Goal: Task Accomplishment & Management: Use online tool/utility

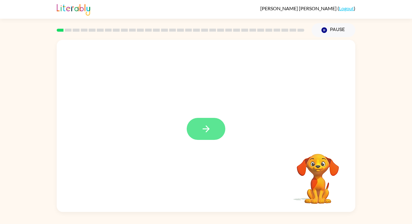
click at [218, 125] on button "button" at bounding box center [206, 129] width 39 height 22
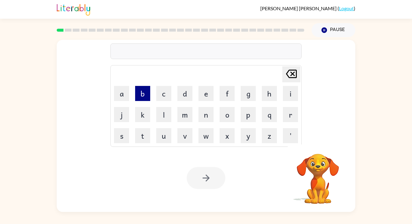
click at [141, 93] on button "b" at bounding box center [142, 93] width 15 height 15
click at [226, 112] on button "o" at bounding box center [226, 114] width 15 height 15
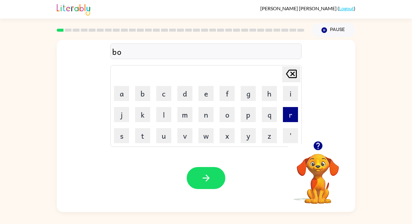
click at [290, 120] on button "r" at bounding box center [290, 114] width 15 height 15
click at [187, 94] on button "d" at bounding box center [184, 93] width 15 height 15
click at [200, 93] on button "e" at bounding box center [205, 93] width 15 height 15
click at [285, 111] on button "r" at bounding box center [290, 114] width 15 height 15
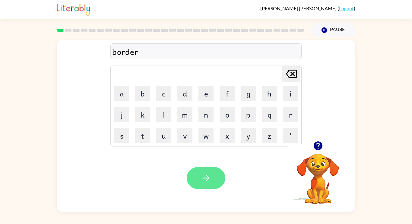
click at [222, 174] on button "button" at bounding box center [206, 178] width 39 height 22
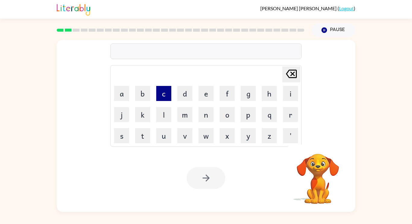
click at [161, 96] on button "c" at bounding box center [163, 93] width 15 height 15
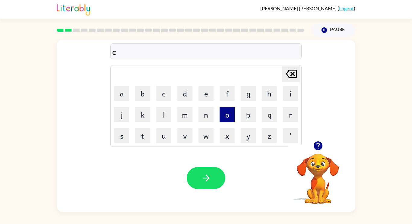
click at [224, 121] on button "o" at bounding box center [226, 114] width 15 height 15
click at [159, 140] on button "u" at bounding box center [163, 135] width 15 height 15
click at [204, 116] on button "n" at bounding box center [205, 114] width 15 height 15
click at [141, 136] on button "t" at bounding box center [142, 135] width 15 height 15
click at [155, 145] on div "Your browser must support playing .mp4 files to use Literably. Please try using…" at bounding box center [206, 178] width 298 height 68
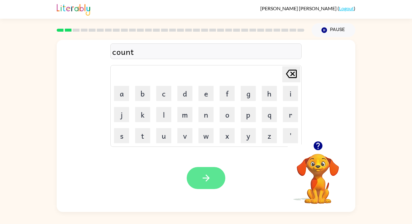
click at [190, 170] on button "button" at bounding box center [206, 178] width 39 height 22
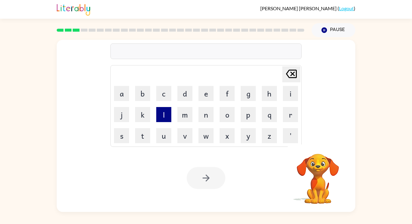
click at [168, 115] on button "l" at bounding box center [163, 114] width 15 height 15
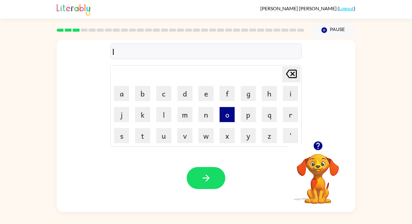
click at [225, 116] on button "o" at bounding box center [226, 114] width 15 height 15
click at [157, 98] on button "c" at bounding box center [163, 93] width 15 height 15
click at [145, 116] on button "k" at bounding box center [142, 114] width 15 height 15
click at [289, 71] on icon "[PERSON_NAME] last character input" at bounding box center [291, 74] width 14 height 14
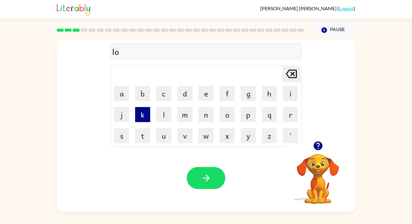
click at [143, 111] on button "k" at bounding box center [142, 114] width 15 height 15
click at [125, 92] on button "a" at bounding box center [121, 93] width 15 height 15
click at [138, 131] on button "t" at bounding box center [142, 135] width 15 height 15
click at [208, 88] on button "e" at bounding box center [205, 93] width 15 height 15
click at [292, 77] on icon at bounding box center [291, 74] width 11 height 8
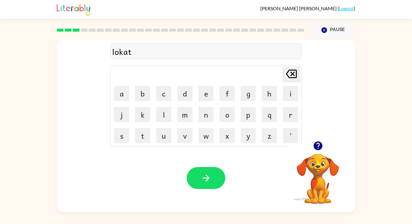
click at [292, 77] on icon at bounding box center [291, 74] width 11 height 8
click at [170, 89] on button "c" at bounding box center [163, 93] width 15 height 15
click at [115, 92] on button "a" at bounding box center [121, 93] width 15 height 15
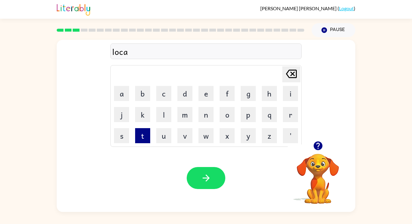
click at [147, 133] on button "t" at bounding box center [142, 135] width 15 height 15
click at [207, 94] on button "e" at bounding box center [205, 93] width 15 height 15
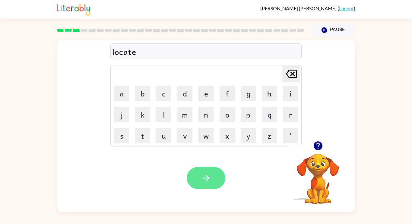
click at [210, 174] on icon "button" at bounding box center [206, 178] width 11 height 11
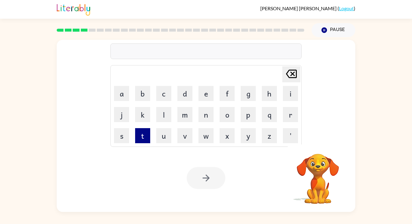
click at [146, 136] on button "t" at bounding box center [142, 135] width 15 height 15
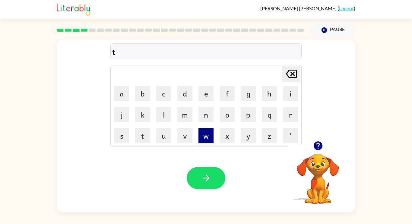
click at [200, 137] on button "w" at bounding box center [205, 135] width 15 height 15
click at [289, 91] on button "i" at bounding box center [290, 93] width 15 height 15
click at [205, 117] on button "n" at bounding box center [205, 114] width 15 height 15
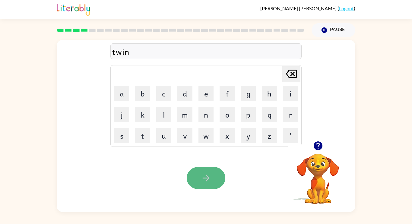
click at [193, 184] on button "button" at bounding box center [206, 178] width 39 height 22
click at [315, 193] on video "Your browser must support playing .mp4 files to use Literably. Please try using…" at bounding box center [317, 174] width 60 height 60
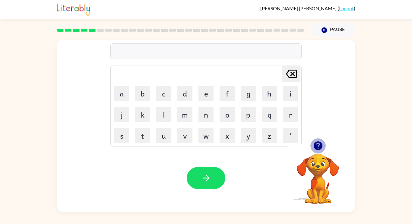
click at [313, 148] on icon "button" at bounding box center [317, 145] width 11 height 11
click at [210, 112] on button "n" at bounding box center [205, 114] width 15 height 15
click at [118, 93] on button "a" at bounding box center [121, 93] width 15 height 15
click at [289, 120] on button "r" at bounding box center [290, 114] width 15 height 15
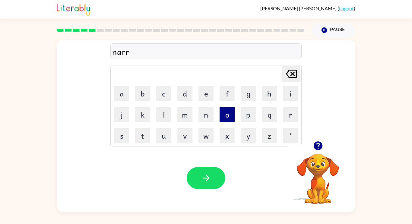
click at [222, 110] on button "o" at bounding box center [226, 114] width 15 height 15
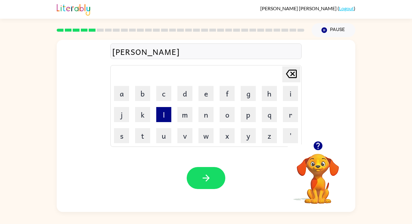
click at [166, 113] on button "l" at bounding box center [163, 114] width 15 height 15
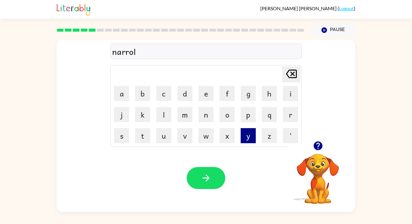
click at [253, 131] on button "y" at bounding box center [247, 135] width 15 height 15
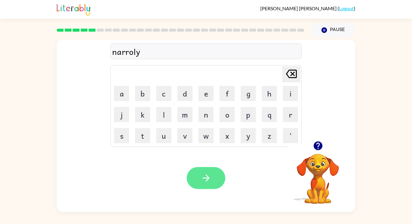
click at [197, 168] on button "button" at bounding box center [206, 178] width 39 height 22
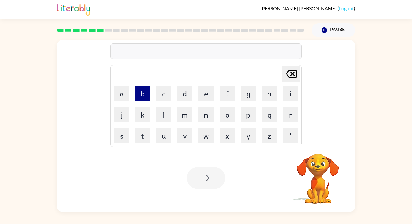
click at [143, 97] on button "b" at bounding box center [142, 93] width 15 height 15
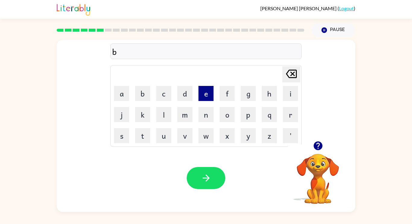
click at [204, 98] on button "e" at bounding box center [205, 93] width 15 height 15
click at [273, 92] on button "h" at bounding box center [269, 93] width 15 height 15
click at [286, 92] on button "i" at bounding box center [290, 93] width 15 height 15
click at [209, 117] on button "n" at bounding box center [205, 114] width 15 height 15
click at [187, 96] on button "d" at bounding box center [184, 93] width 15 height 15
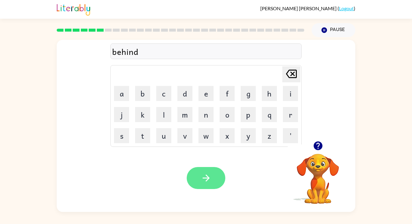
click at [198, 175] on button "button" at bounding box center [206, 178] width 39 height 22
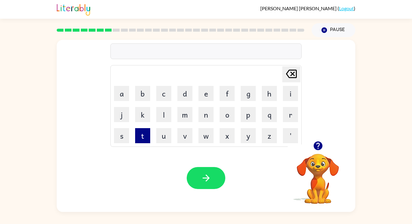
click at [142, 140] on button "t" at bounding box center [142, 135] width 15 height 15
click at [287, 115] on button "r" at bounding box center [290, 114] width 15 height 15
click at [284, 89] on button "i" at bounding box center [290, 93] width 15 height 15
click at [167, 98] on button "c" at bounding box center [163, 93] width 15 height 15
click at [142, 114] on button "k" at bounding box center [142, 114] width 15 height 15
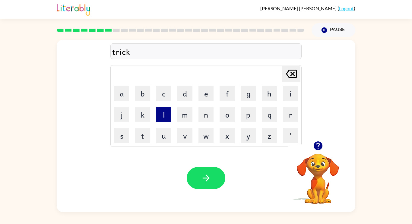
click at [158, 114] on button "l" at bounding box center [163, 114] width 15 height 15
click at [205, 91] on button "e" at bounding box center [205, 93] width 15 height 15
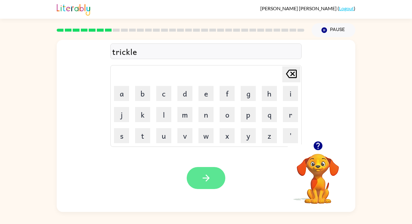
click at [219, 172] on button "button" at bounding box center [206, 178] width 39 height 22
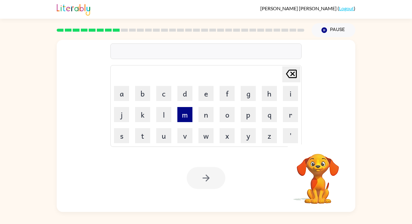
click at [187, 118] on button "m" at bounding box center [184, 114] width 15 height 15
click at [294, 97] on button "i" at bounding box center [290, 93] width 15 height 15
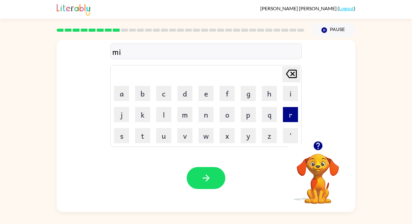
click at [294, 111] on button "r" at bounding box center [290, 114] width 15 height 15
click at [114, 94] on button "a" at bounding box center [121, 93] width 15 height 15
click at [166, 90] on button "c" at bounding box center [163, 93] width 15 height 15
click at [166, 91] on button "c" at bounding box center [163, 93] width 15 height 15
click at [120, 93] on button "a" at bounding box center [121, 93] width 15 height 15
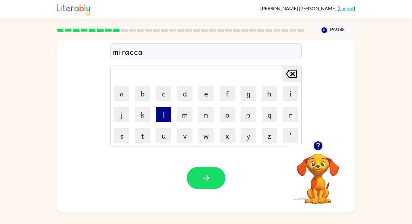
click at [161, 113] on button "l" at bounding box center [163, 114] width 15 height 15
click at [283, 73] on button "[PERSON_NAME] last character input" at bounding box center [291, 74] width 18 height 16
click at [127, 100] on button "a" at bounding box center [121, 93] width 15 height 15
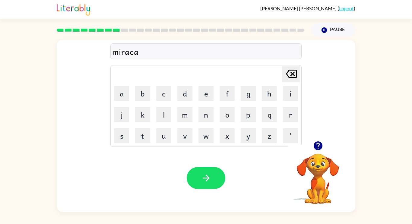
click at [286, 70] on icon "[PERSON_NAME] last character input" at bounding box center [291, 74] width 14 height 14
click at [202, 96] on button "e" at bounding box center [205, 93] width 15 height 15
click at [168, 107] on button "l" at bounding box center [163, 114] width 15 height 15
click at [206, 174] on icon "button" at bounding box center [206, 178] width 11 height 11
click at [211, 116] on button "n" at bounding box center [205, 114] width 15 height 15
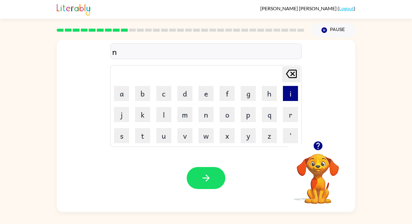
click at [289, 94] on button "i" at bounding box center [290, 93] width 15 height 15
click at [179, 120] on button "m" at bounding box center [184, 114] width 15 height 15
click at [146, 91] on button "b" at bounding box center [142, 93] width 15 height 15
click at [206, 90] on button "e" at bounding box center [205, 93] width 15 height 15
click at [161, 108] on button "l" at bounding box center [163, 114] width 15 height 15
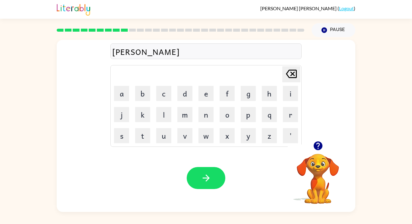
click at [292, 78] on icon "[PERSON_NAME] last character input" at bounding box center [291, 74] width 14 height 14
click at [289, 80] on icon "[PERSON_NAME] last character input" at bounding box center [291, 74] width 14 height 14
click at [159, 117] on button "l" at bounding box center [163, 114] width 15 height 15
click at [209, 98] on button "e" at bounding box center [205, 93] width 15 height 15
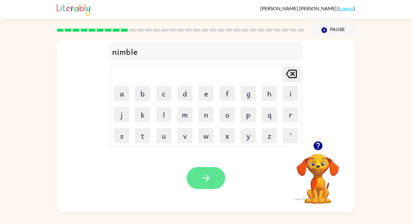
click at [209, 169] on button "button" at bounding box center [206, 178] width 39 height 22
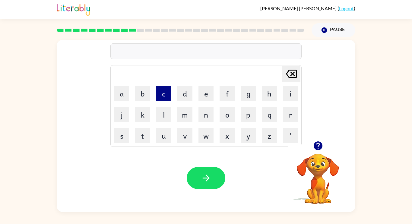
click at [167, 95] on button "c" at bounding box center [163, 93] width 15 height 15
click at [290, 76] on icon "[PERSON_NAME] last character input" at bounding box center [291, 74] width 14 height 14
click at [115, 119] on button "j" at bounding box center [121, 114] width 15 height 15
click at [123, 89] on button "a" at bounding box center [121, 93] width 15 height 15
click at [157, 93] on button "c" at bounding box center [163, 93] width 15 height 15
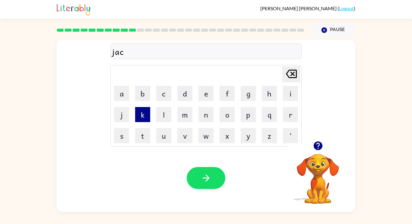
click at [138, 115] on button "k" at bounding box center [142, 114] width 15 height 15
click at [202, 98] on button "e" at bounding box center [205, 93] width 15 height 15
click at [147, 132] on button "t" at bounding box center [142, 135] width 15 height 15
click at [316, 146] on icon "button" at bounding box center [317, 145] width 9 height 9
click at [290, 72] on icon "[PERSON_NAME] last character input" at bounding box center [291, 74] width 14 height 14
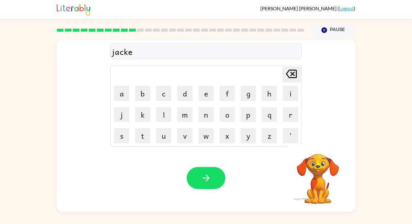
click at [290, 72] on icon "[PERSON_NAME] last character input" at bounding box center [291, 74] width 14 height 14
click at [289, 73] on icon "[PERSON_NAME] last character input" at bounding box center [291, 74] width 14 height 14
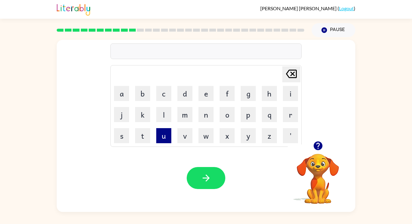
click at [162, 137] on button "u" at bounding box center [163, 135] width 15 height 15
click at [206, 111] on button "n" at bounding box center [205, 114] width 15 height 15
click at [221, 99] on button "f" at bounding box center [226, 93] width 15 height 15
click at [221, 116] on button "o" at bounding box center [226, 114] width 15 height 15
click at [165, 112] on button "l" at bounding box center [163, 114] width 15 height 15
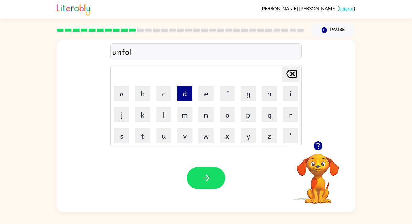
click at [188, 94] on button "d" at bounding box center [184, 93] width 15 height 15
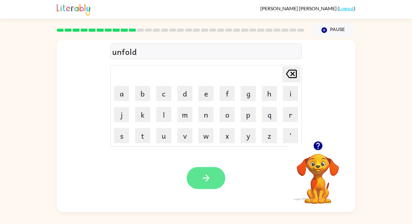
click at [206, 183] on button "button" at bounding box center [206, 178] width 39 height 22
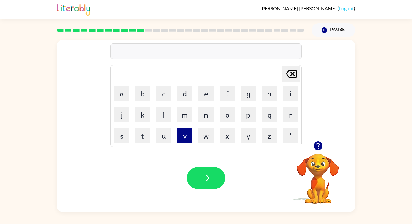
click at [180, 135] on button "v" at bounding box center [184, 135] width 15 height 15
click at [225, 113] on button "o" at bounding box center [226, 114] width 15 height 15
click at [144, 133] on button "t" at bounding box center [142, 135] width 15 height 15
click at [199, 98] on button "e" at bounding box center [205, 93] width 15 height 15
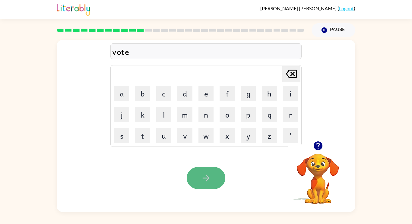
click at [205, 172] on button "button" at bounding box center [206, 178] width 39 height 22
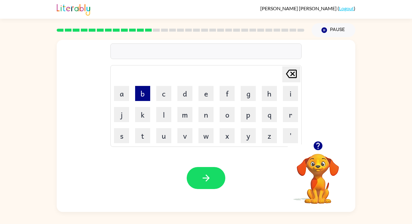
click at [139, 94] on button "b" at bounding box center [142, 93] width 15 height 15
click at [208, 98] on button "e" at bounding box center [205, 93] width 15 height 15
click at [181, 93] on button "d" at bounding box center [184, 93] width 15 height 15
click at [144, 136] on button "t" at bounding box center [142, 135] width 15 height 15
click at [285, 93] on button "i" at bounding box center [290, 93] width 15 height 15
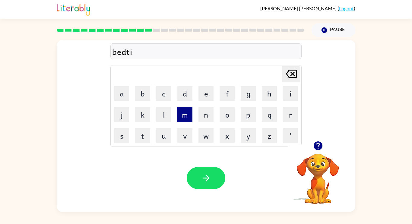
click at [184, 114] on button "m" at bounding box center [184, 114] width 15 height 15
click at [211, 88] on button "e" at bounding box center [205, 93] width 15 height 15
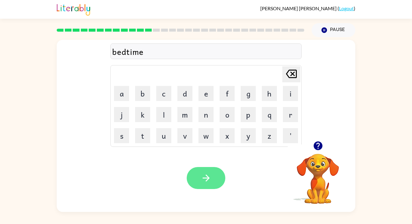
click at [198, 182] on button "button" at bounding box center [206, 178] width 39 height 22
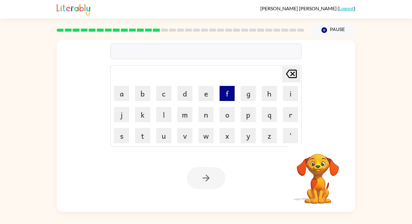
click at [226, 95] on button "f" at bounding box center [226, 93] width 15 height 15
click at [288, 87] on button "i" at bounding box center [290, 93] width 15 height 15
click at [146, 129] on button "t" at bounding box center [142, 135] width 15 height 15
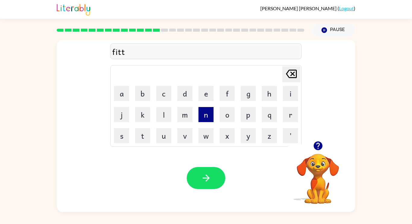
click at [203, 114] on button "n" at bounding box center [205, 114] width 15 height 15
click at [206, 97] on button "e" at bounding box center [205, 93] width 15 height 15
click at [118, 131] on button "s" at bounding box center [121, 135] width 15 height 15
click at [121, 133] on button "s" at bounding box center [121, 135] width 15 height 15
click at [124, 53] on div "fittness" at bounding box center [205, 51] width 187 height 13
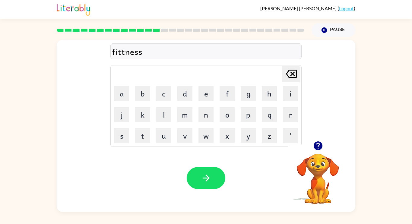
click at [124, 53] on div "fittness" at bounding box center [205, 51] width 187 height 13
click at [125, 52] on div "fittness" at bounding box center [205, 51] width 187 height 13
click at [154, 49] on div "fittness" at bounding box center [205, 51] width 187 height 13
click at [123, 52] on div "fittness" at bounding box center [205, 51] width 187 height 13
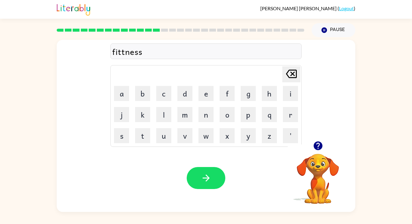
click at [288, 70] on icon at bounding box center [291, 74] width 11 height 8
click at [289, 73] on icon "[PERSON_NAME] last character input" at bounding box center [291, 74] width 14 height 14
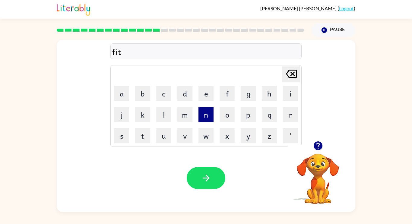
click at [205, 118] on button "n" at bounding box center [205, 114] width 15 height 15
click at [202, 99] on button "e" at bounding box center [205, 93] width 15 height 15
click at [128, 134] on button "s" at bounding box center [121, 135] width 15 height 15
click at [125, 135] on button "s" at bounding box center [121, 135] width 15 height 15
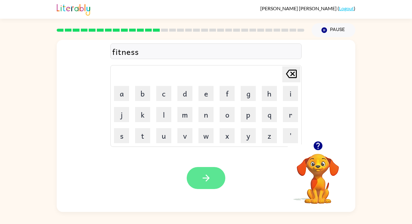
click at [201, 181] on icon "button" at bounding box center [206, 178] width 11 height 11
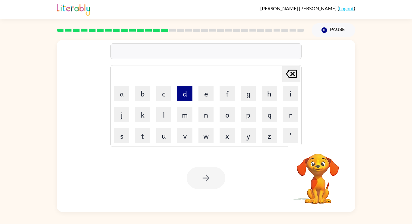
click at [178, 97] on button "d" at bounding box center [184, 93] width 15 height 15
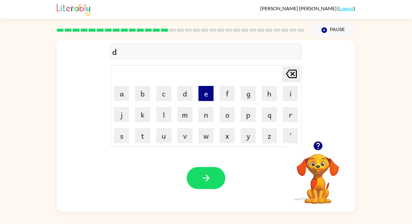
click at [200, 96] on button "e" at bounding box center [205, 93] width 15 height 15
click at [124, 98] on button "a" at bounding box center [121, 93] width 15 height 15
click at [160, 114] on button "l" at bounding box center [163, 114] width 15 height 15
click at [117, 88] on button "a" at bounding box center [121, 93] width 15 height 15
click at [243, 140] on button "y" at bounding box center [247, 135] width 15 height 15
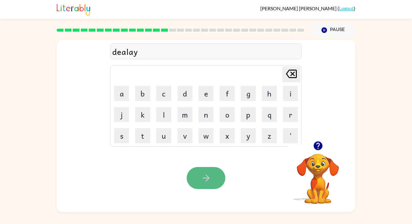
click at [200, 176] on button "button" at bounding box center [206, 178] width 39 height 22
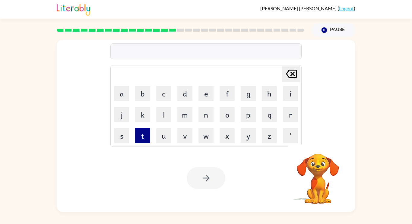
click at [144, 136] on button "t" at bounding box center [142, 135] width 15 height 15
click at [209, 96] on button "e" at bounding box center [205, 93] width 15 height 15
click at [290, 119] on button "r" at bounding box center [290, 114] width 15 height 15
click at [189, 117] on button "m" at bounding box center [184, 114] width 15 height 15
click at [311, 166] on video "Your browser must support playing .mp4 files to use Literably. Please try using…" at bounding box center [317, 174] width 60 height 60
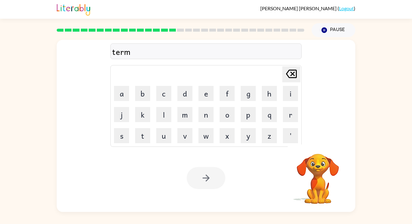
click at [309, 166] on video "Your browser must support playing .mp4 files to use Literably. Please try using…" at bounding box center [317, 174] width 60 height 60
click at [322, 30] on icon "button" at bounding box center [323, 29] width 5 height 5
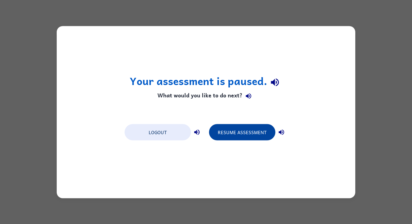
click at [220, 134] on button "Resume Assessment" at bounding box center [242, 132] width 66 height 16
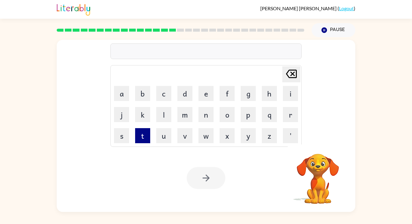
click at [138, 133] on button "t" at bounding box center [142, 135] width 15 height 15
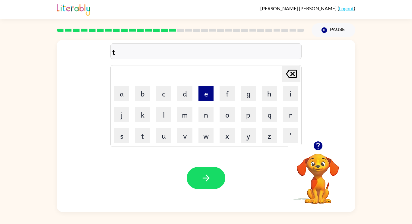
click at [205, 97] on button "e" at bounding box center [205, 93] width 15 height 15
click at [296, 116] on button "r" at bounding box center [290, 114] width 15 height 15
type button "r"
type button "m"
click at [187, 113] on button "m" at bounding box center [184, 114] width 15 height 15
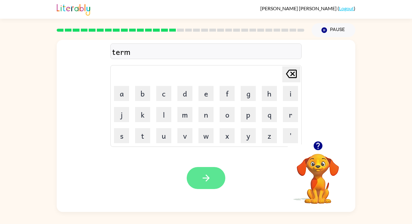
click at [212, 176] on button "button" at bounding box center [206, 178] width 39 height 22
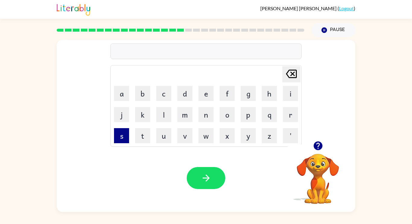
type button "s"
click at [124, 139] on button "s" at bounding box center [121, 135] width 15 height 15
click at [198, 96] on button "e" at bounding box center [205, 93] width 15 height 15
click at [140, 135] on button "t" at bounding box center [142, 135] width 15 height 15
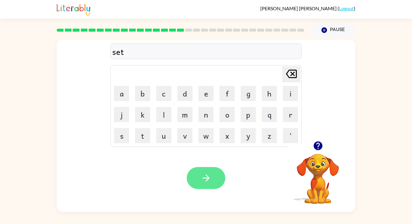
type button "t"
click at [221, 181] on button "button" at bounding box center [206, 178] width 39 height 22
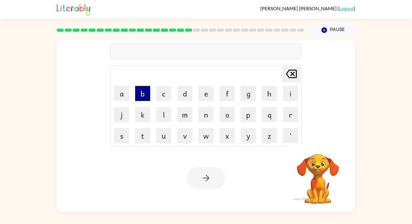
click at [141, 91] on button "b" at bounding box center [142, 93] width 15 height 15
type button "b"
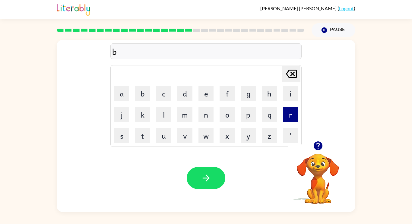
click at [291, 116] on button "r" at bounding box center [290, 114] width 15 height 15
type button "r"
type button "i"
click at [287, 95] on button "i" at bounding box center [290, 93] width 15 height 15
click at [180, 118] on button "m" at bounding box center [184, 114] width 15 height 15
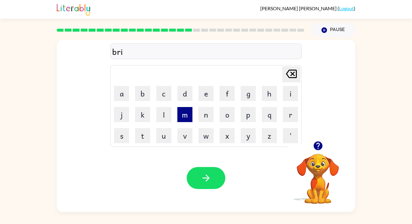
type button "m"
click at [295, 95] on button "i" at bounding box center [290, 93] width 15 height 15
click at [199, 119] on button "n" at bounding box center [205, 114] width 15 height 15
type button "n"
type button "g"
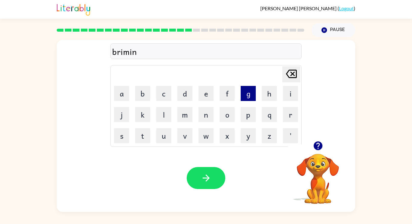
click at [246, 99] on button "g" at bounding box center [247, 93] width 15 height 15
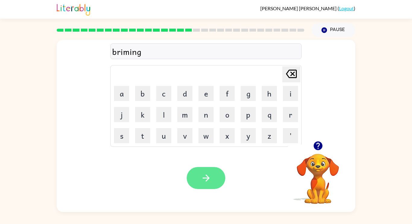
click at [193, 169] on button "button" at bounding box center [206, 178] width 39 height 22
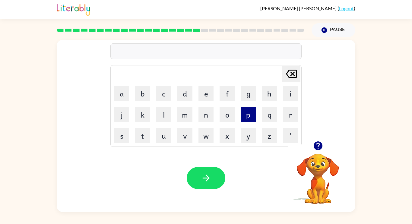
click at [246, 120] on button "p" at bounding box center [247, 114] width 15 height 15
type button "p"
click at [244, 118] on button "p" at bounding box center [247, 114] width 15 height 15
type button "delete"
click at [291, 69] on icon "[PERSON_NAME] last character input" at bounding box center [291, 74] width 14 height 14
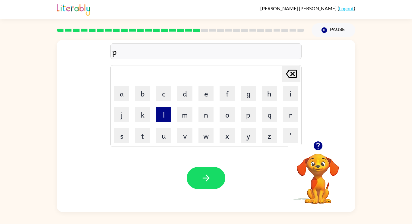
type button "l"
click at [158, 112] on button "l" at bounding box center [163, 114] width 15 height 15
type button "a"
click at [126, 97] on button "a" at bounding box center [121, 93] width 15 height 15
type button "s"
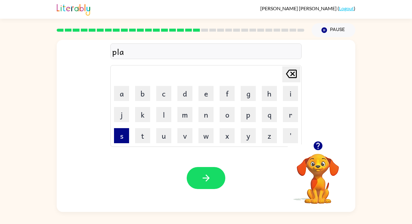
click at [119, 131] on button "s" at bounding box center [121, 135] width 15 height 15
type button "t"
click at [148, 138] on button "t" at bounding box center [142, 135] width 15 height 15
type button "i"
click at [291, 91] on button "i" at bounding box center [290, 93] width 15 height 15
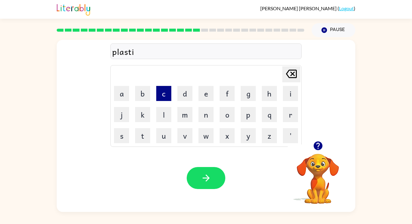
click at [168, 95] on button "c" at bounding box center [163, 93] width 15 height 15
type button "c"
type button "k"
click at [146, 118] on button "k" at bounding box center [142, 114] width 15 height 15
click at [288, 76] on icon "[PERSON_NAME] last character input" at bounding box center [291, 74] width 14 height 14
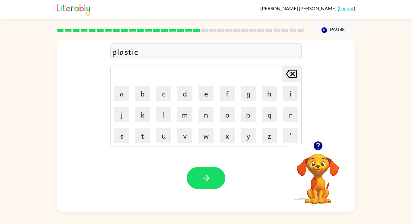
click at [288, 76] on icon "[PERSON_NAME] last character input" at bounding box center [291, 74] width 14 height 14
click at [145, 112] on button "k" at bounding box center [142, 114] width 15 height 15
click at [293, 71] on icon "[PERSON_NAME] last character input" at bounding box center [291, 74] width 14 height 14
click at [160, 96] on button "c" at bounding box center [163, 93] width 15 height 15
click at [195, 169] on button "button" at bounding box center [206, 178] width 39 height 22
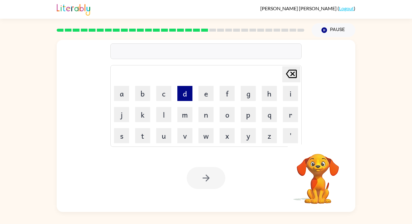
type button "d"
click at [189, 95] on button "d" at bounding box center [184, 93] width 15 height 15
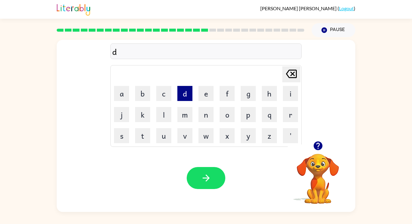
click at [190, 97] on button "d" at bounding box center [184, 93] width 15 height 15
type button "delete"
click at [290, 78] on icon "[PERSON_NAME] last character input" at bounding box center [291, 74] width 14 height 14
click at [288, 90] on button "i" at bounding box center [290, 93] width 15 height 15
type button "i"
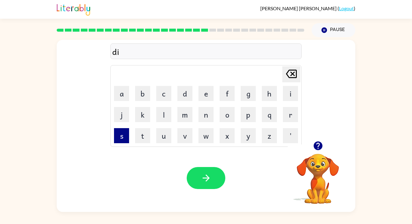
click at [120, 138] on button "s" at bounding box center [121, 135] width 15 height 15
click at [243, 120] on button "p" at bounding box center [247, 114] width 15 height 15
click at [163, 110] on button "l" at bounding box center [163, 114] width 15 height 15
click at [125, 95] on button "a" at bounding box center [121, 93] width 15 height 15
click at [242, 135] on button "y" at bounding box center [247, 135] width 15 height 15
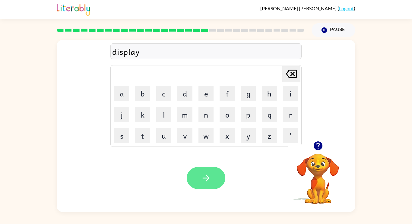
click at [197, 176] on button "button" at bounding box center [206, 178] width 39 height 22
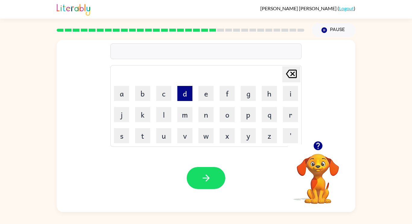
click at [184, 97] on button "d" at bounding box center [184, 93] width 15 height 15
type button "d"
type button "u"
click at [159, 136] on button "u" at bounding box center [163, 135] width 15 height 15
click at [160, 137] on button "u" at bounding box center [163, 135] width 15 height 15
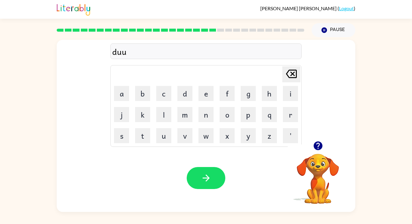
click at [294, 74] on icon "[PERSON_NAME] last character input" at bounding box center [291, 74] width 14 height 14
click at [291, 77] on icon "[PERSON_NAME] last character input" at bounding box center [291, 74] width 14 height 14
click at [166, 129] on button "u" at bounding box center [163, 135] width 15 height 15
click at [128, 135] on button "s" at bounding box center [121, 135] width 15 height 15
click at [139, 139] on button "t" at bounding box center [142, 135] width 15 height 15
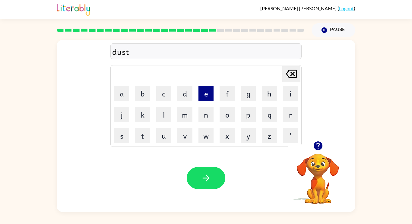
click at [211, 89] on button "e" at bounding box center [205, 93] width 15 height 15
click at [185, 96] on button "d" at bounding box center [184, 93] width 15 height 15
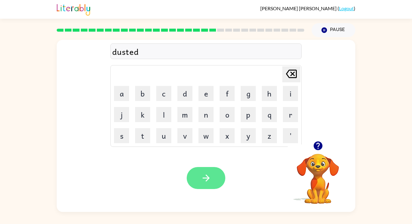
click at [205, 186] on button "button" at bounding box center [206, 178] width 39 height 22
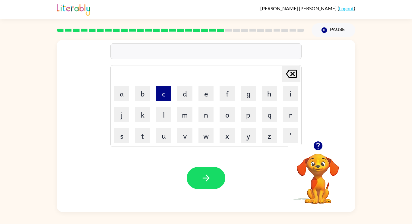
click at [158, 93] on button "c" at bounding box center [163, 93] width 15 height 15
click at [204, 90] on button "e" at bounding box center [205, 93] width 15 height 15
click at [205, 115] on button "n" at bounding box center [205, 114] width 15 height 15
click at [145, 130] on button "t" at bounding box center [142, 135] width 15 height 15
click at [126, 93] on button "a" at bounding box center [121, 93] width 15 height 15
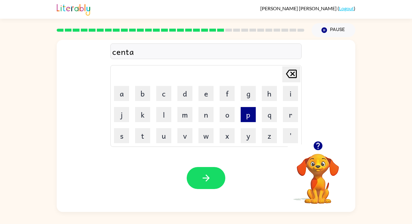
click at [248, 118] on button "p" at bounding box center [247, 114] width 15 height 15
click at [198, 98] on button "e" at bounding box center [205, 93] width 15 height 15
click at [190, 93] on button "d" at bounding box center [184, 93] width 15 height 15
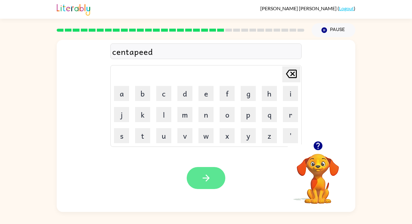
click at [212, 187] on button "button" at bounding box center [206, 178] width 39 height 22
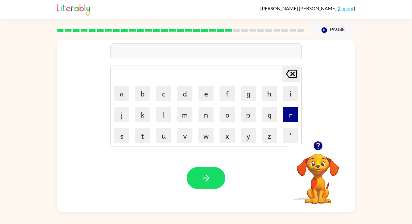
click at [285, 117] on button "r" at bounding box center [290, 114] width 15 height 15
click at [116, 94] on button "a" at bounding box center [121, 93] width 15 height 15
click at [286, 98] on button "i" at bounding box center [290, 93] width 15 height 15
click at [200, 113] on button "n" at bounding box center [205, 114] width 15 height 15
click at [166, 100] on button "c" at bounding box center [163, 93] width 15 height 15
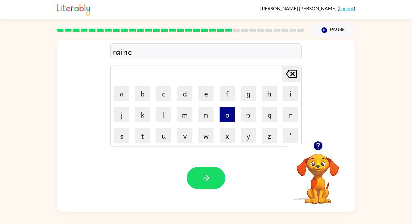
click at [230, 114] on button "o" at bounding box center [226, 114] width 15 height 15
click at [286, 74] on icon "[PERSON_NAME] last character input" at bounding box center [291, 74] width 14 height 14
click at [118, 94] on button "a" at bounding box center [121, 93] width 15 height 15
click at [147, 138] on button "t" at bounding box center [142, 135] width 15 height 15
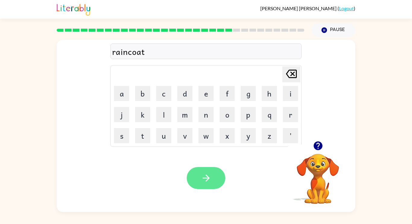
click at [214, 177] on button "button" at bounding box center [206, 178] width 39 height 22
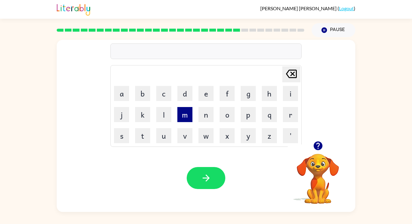
click at [191, 116] on button "m" at bounding box center [184, 114] width 15 height 15
click at [123, 96] on button "a" at bounding box center [121, 93] width 15 height 15
click at [293, 118] on button "r" at bounding box center [290, 114] width 15 height 15
click at [137, 111] on button "k" at bounding box center [142, 114] width 15 height 15
click at [201, 90] on button "e" at bounding box center [205, 93] width 15 height 15
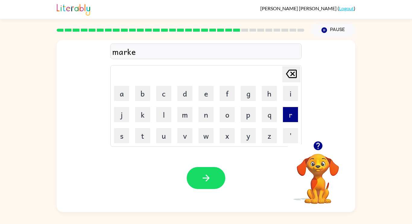
click at [287, 109] on button "r" at bounding box center [290, 114] width 15 height 15
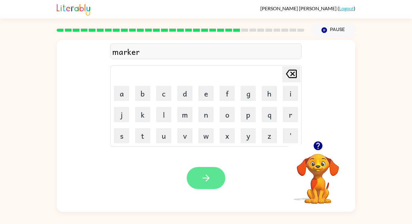
click at [219, 173] on button "button" at bounding box center [206, 178] width 39 height 22
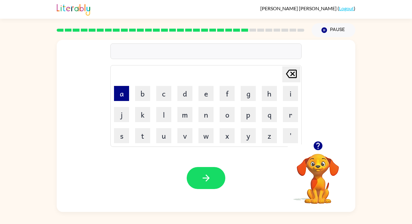
click at [127, 97] on button "a" at bounding box center [121, 93] width 15 height 15
click at [189, 96] on button "d" at bounding box center [184, 93] width 15 height 15
click at [193, 136] on td "v" at bounding box center [184, 135] width 20 height 20
click at [192, 136] on button "v" at bounding box center [184, 135] width 15 height 15
click at [119, 92] on button "a" at bounding box center [121, 93] width 15 height 15
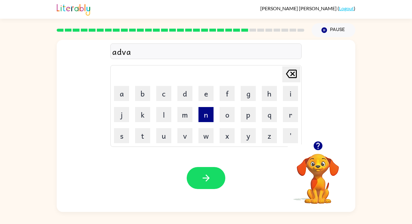
click at [210, 114] on button "n" at bounding box center [205, 114] width 15 height 15
click at [168, 96] on button "c" at bounding box center [163, 93] width 15 height 15
click at [293, 98] on button "i" at bounding box center [290, 93] width 15 height 15
click at [205, 119] on button "n" at bounding box center [205, 114] width 15 height 15
click at [243, 94] on button "g" at bounding box center [247, 93] width 15 height 15
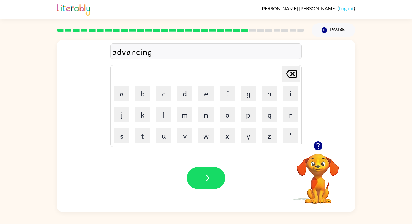
click at [207, 162] on div "Your browser must support playing .mp4 files to use Literably. Please try using…" at bounding box center [206, 178] width 298 height 68
click at [204, 178] on icon "button" at bounding box center [205, 177] width 7 height 7
click at [243, 92] on button "g" at bounding box center [247, 93] width 15 height 15
click at [218, 116] on td "o" at bounding box center [227, 114] width 20 height 20
click at [223, 113] on button "o" at bounding box center [226, 114] width 15 height 15
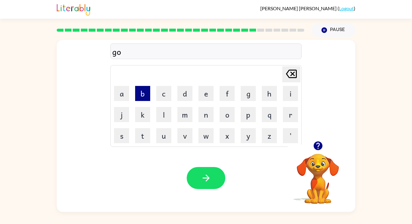
click at [143, 99] on button "b" at bounding box center [142, 93] width 15 height 15
click at [168, 115] on button "l" at bounding box center [163, 114] width 15 height 15
click at [296, 91] on button "i" at bounding box center [290, 93] width 15 height 15
click at [203, 116] on button "n" at bounding box center [205, 114] width 15 height 15
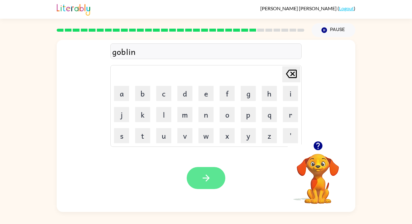
click at [206, 181] on icon "button" at bounding box center [206, 178] width 11 height 11
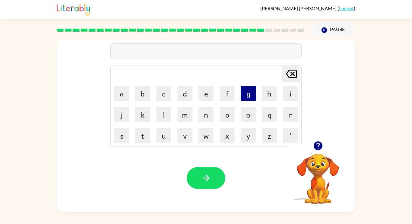
click at [243, 93] on button "g" at bounding box center [247, 93] width 15 height 15
click at [228, 121] on button "o" at bounding box center [226, 114] width 15 height 15
click at [185, 140] on button "v" at bounding box center [184, 135] width 15 height 15
click at [207, 93] on button "e" at bounding box center [205, 93] width 15 height 15
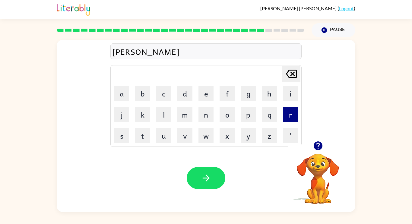
click at [292, 118] on button "r" at bounding box center [290, 114] width 15 height 15
click at [185, 113] on button "m" at bounding box center [184, 114] width 15 height 15
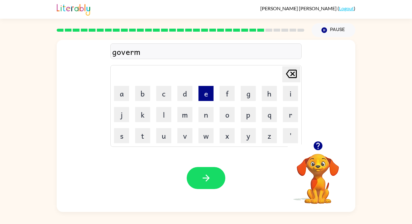
click at [205, 91] on button "e" at bounding box center [205, 93] width 15 height 15
click at [201, 112] on button "n" at bounding box center [205, 114] width 15 height 15
click at [147, 131] on button "t" at bounding box center [142, 135] width 15 height 15
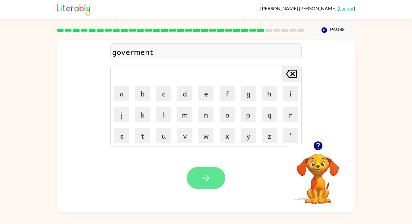
click at [216, 173] on button "button" at bounding box center [206, 178] width 39 height 22
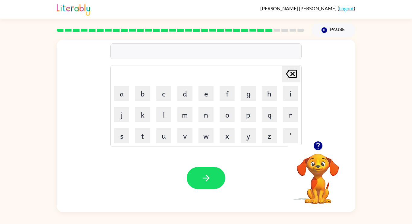
click at [313, 140] on button "button" at bounding box center [317, 145] width 15 height 15
click at [315, 147] on video "Your browser must support playing .mp4 files to use Literably. Please try using…" at bounding box center [317, 174] width 60 height 60
click at [117, 137] on button "s" at bounding box center [121, 135] width 15 height 15
click at [139, 142] on button "t" at bounding box center [142, 135] width 15 height 15
click at [287, 117] on button "r" at bounding box center [290, 114] width 15 height 15
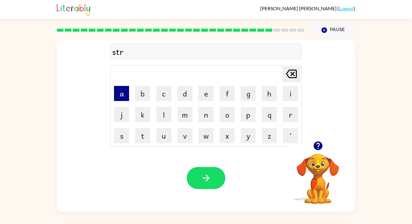
click at [124, 93] on button "a" at bounding box center [121, 93] width 15 height 15
click at [290, 91] on button "i" at bounding box center [290, 93] width 15 height 15
click at [199, 119] on button "n" at bounding box center [205, 114] width 15 height 15
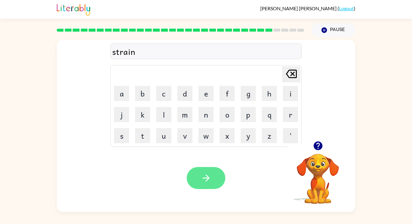
click at [201, 179] on icon "button" at bounding box center [206, 178] width 11 height 11
click at [317, 149] on icon "button" at bounding box center [317, 145] width 11 height 11
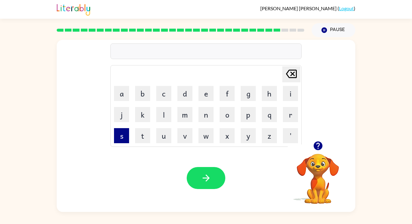
click at [125, 132] on button "s" at bounding box center [121, 135] width 15 height 15
click at [273, 95] on button "h" at bounding box center [269, 93] width 15 height 15
click at [121, 94] on button "a" at bounding box center [121, 93] width 15 height 15
click at [246, 119] on button "p" at bounding box center [247, 114] width 15 height 15
click at [155, 164] on div "Your browser must support playing .mp4 files to use Literably. Please try using…" at bounding box center [206, 178] width 298 height 68
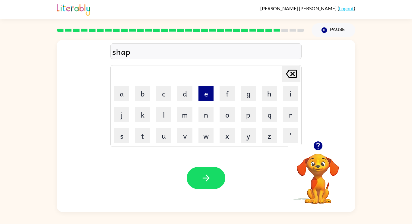
click at [204, 95] on button "e" at bounding box center [205, 93] width 15 height 15
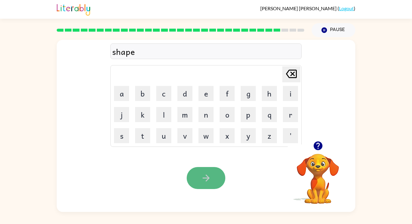
click at [213, 175] on button "button" at bounding box center [206, 178] width 39 height 22
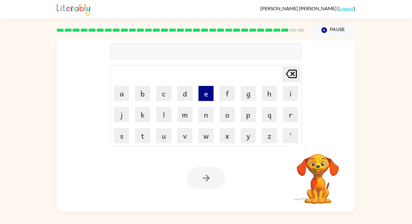
click at [207, 91] on button "e" at bounding box center [205, 93] width 15 height 15
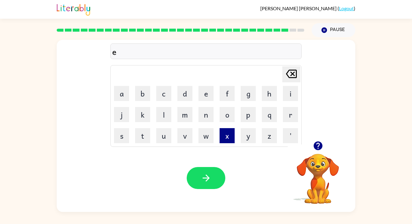
click at [232, 138] on button "x" at bounding box center [226, 135] width 15 height 15
click at [209, 94] on button "e" at bounding box center [205, 93] width 15 height 15
click at [164, 117] on button "l" at bounding box center [163, 114] width 15 height 15
click at [202, 97] on button "e" at bounding box center [205, 93] width 15 height 15
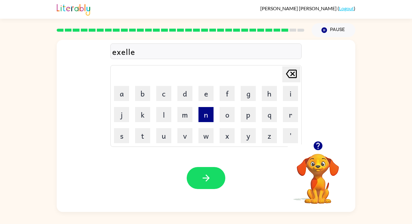
click at [200, 116] on button "n" at bounding box center [205, 114] width 15 height 15
click at [146, 133] on button "t" at bounding box center [142, 135] width 15 height 15
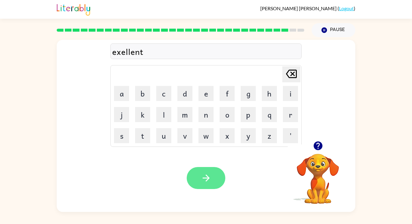
click at [200, 175] on button "button" at bounding box center [206, 178] width 39 height 22
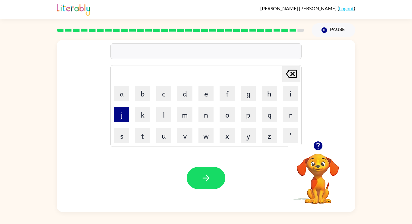
click at [126, 115] on button "j" at bounding box center [121, 114] width 15 height 15
click at [128, 98] on button "a" at bounding box center [121, 93] width 15 height 15
click at [204, 136] on button "w" at bounding box center [205, 135] width 15 height 15
click at [146, 95] on button "b" at bounding box center [142, 93] width 15 height 15
click at [296, 119] on button "r" at bounding box center [290, 114] width 15 height 15
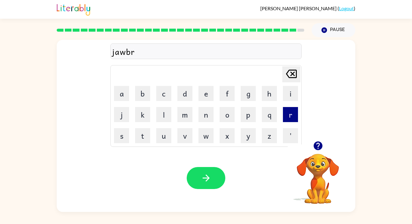
type button "r"
click at [127, 93] on button "a" at bounding box center [121, 93] width 15 height 15
click at [167, 96] on button "c" at bounding box center [163, 93] width 15 height 15
click at [140, 111] on button "k" at bounding box center [142, 114] width 15 height 15
click at [295, 77] on icon at bounding box center [291, 74] width 11 height 8
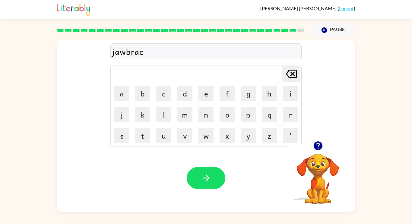
click at [295, 77] on icon at bounding box center [291, 74] width 11 height 8
click at [142, 116] on button "k" at bounding box center [142, 114] width 15 height 15
click at [212, 94] on button "e" at bounding box center [205, 93] width 15 height 15
click at [296, 118] on button "r" at bounding box center [290, 114] width 15 height 15
click at [207, 171] on button "button" at bounding box center [206, 178] width 39 height 22
